Goal: Task Accomplishment & Management: Use online tool/utility

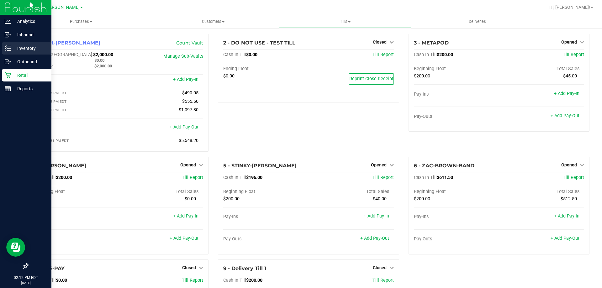
click at [28, 45] on p "Inventory" at bounding box center [30, 49] width 38 height 8
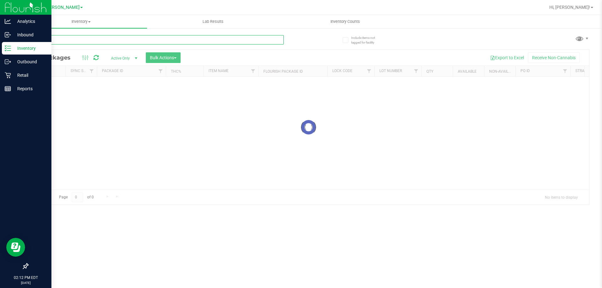
click at [65, 39] on input "text" at bounding box center [156, 39] width 256 height 9
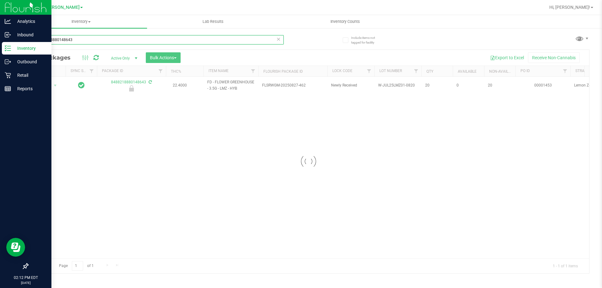
type input "8488218880148643"
click at [53, 86] on div at bounding box center [309, 162] width 562 height 224
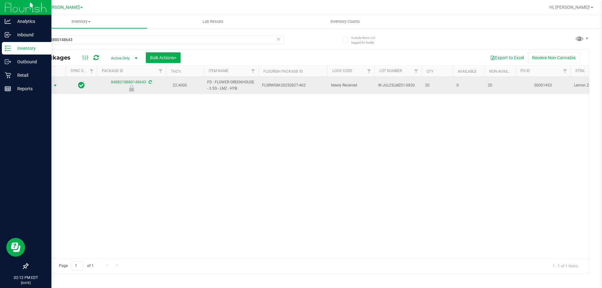
click at [55, 85] on span "select" at bounding box center [55, 85] width 5 height 5
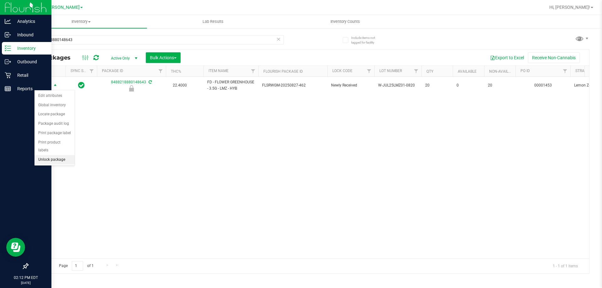
click at [51, 155] on li "Unlock package" at bounding box center [55, 159] width 40 height 9
